Goal: Transaction & Acquisition: Book appointment/travel/reservation

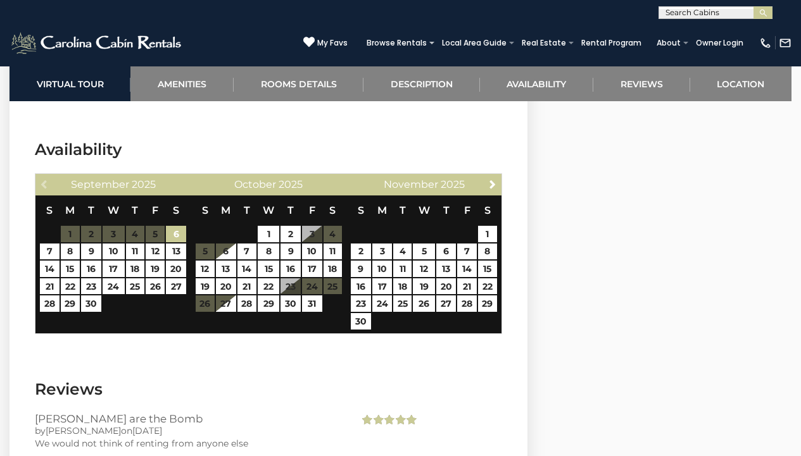
scroll to position [3520, 0]
click at [709, 11] on input "text" at bounding box center [714, 15] width 111 height 13
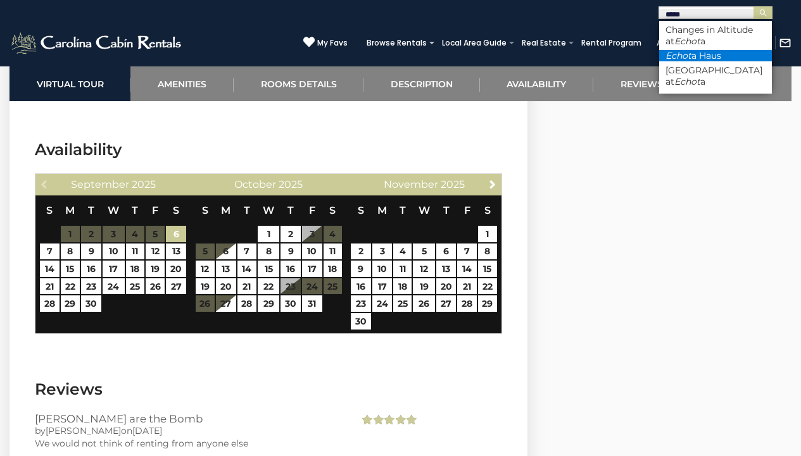
type input "*****"
click at [720, 51] on li "Echot a Haus" at bounding box center [715, 55] width 113 height 11
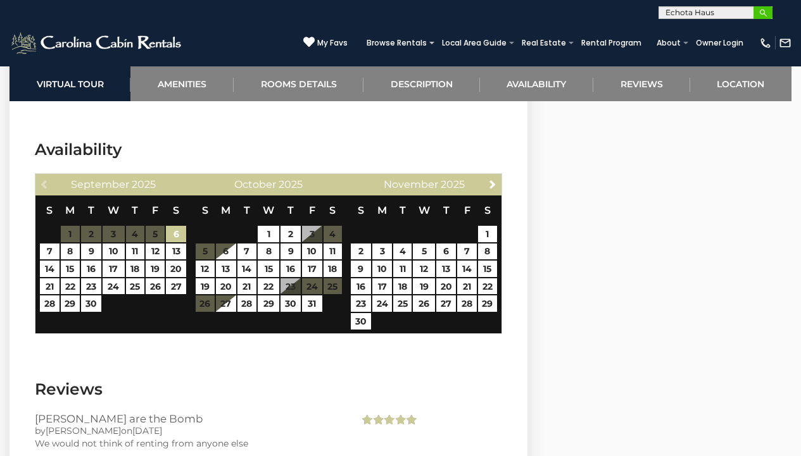
click at [766, 17] on img "submit" at bounding box center [762, 12] width 9 height 9
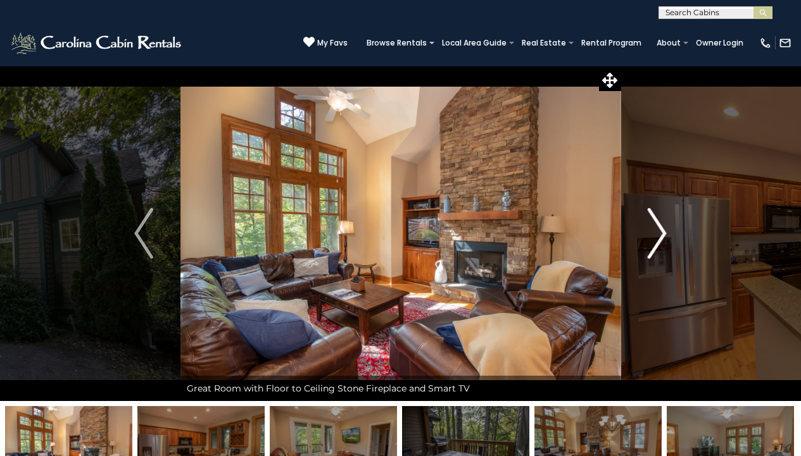
click at [653, 238] on img "Next" at bounding box center [656, 233] width 19 height 51
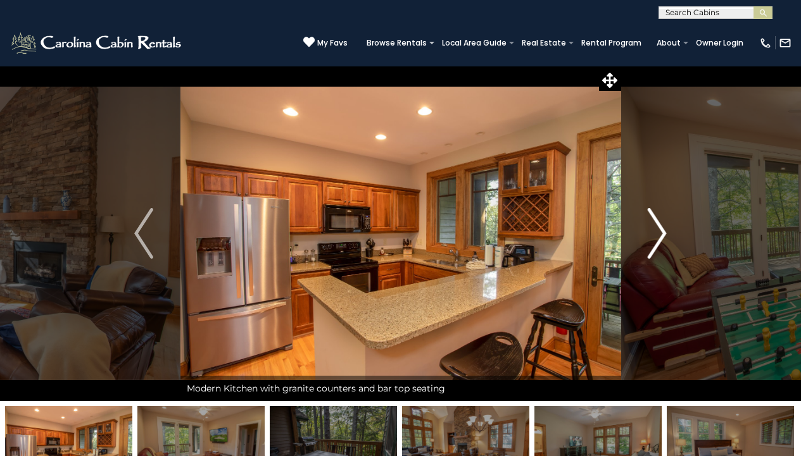
click at [653, 238] on img "Next" at bounding box center [656, 233] width 19 height 51
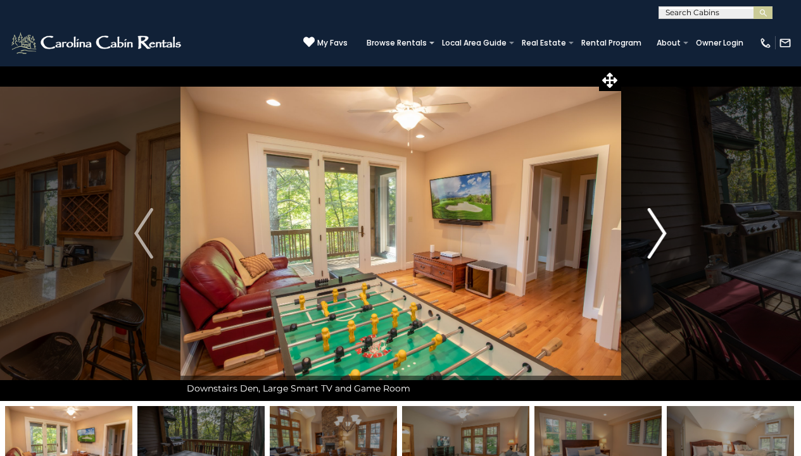
click at [653, 238] on img "Next" at bounding box center [656, 233] width 19 height 51
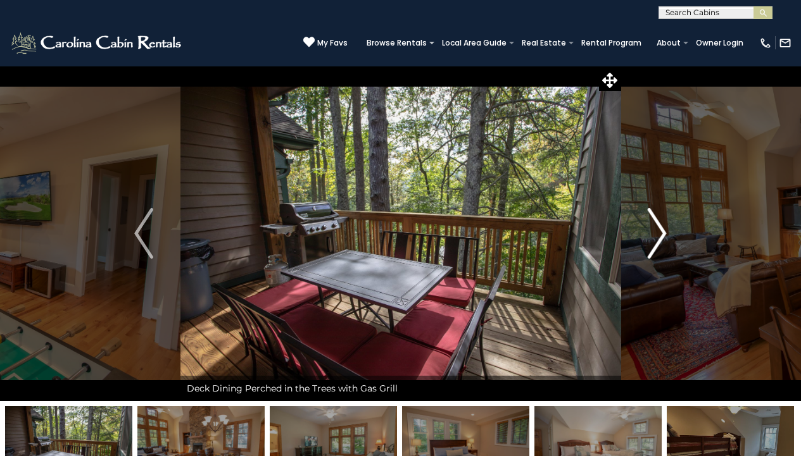
click at [653, 238] on img "Next" at bounding box center [656, 233] width 19 height 51
